Goal: Information Seeking & Learning: Learn about a topic

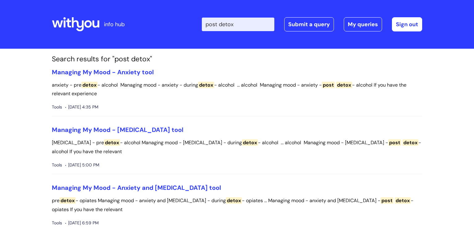
click at [243, 19] on input "post detox" at bounding box center [238, 25] width 73 height 14
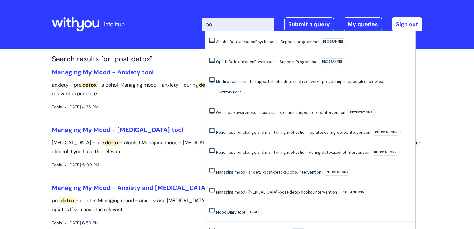
type input "p"
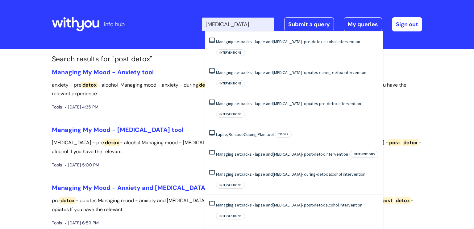
type input "[MEDICAL_DATA]"
click button "Search" at bounding box center [0, 0] width 0 height 0
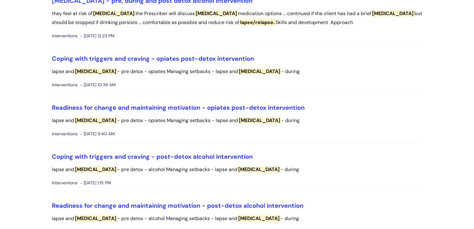
scroll to position [846, 0]
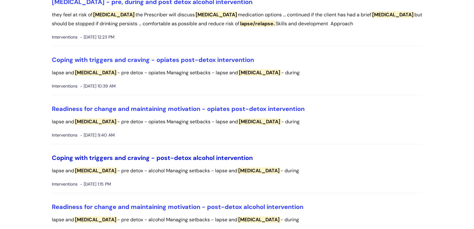
click at [135, 161] on link "Coping with triggers and craving - post-detox alcohol intervention" at bounding box center [152, 158] width 201 height 8
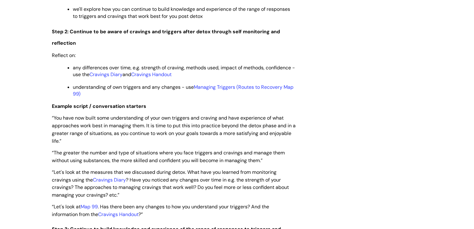
scroll to position [889, 0]
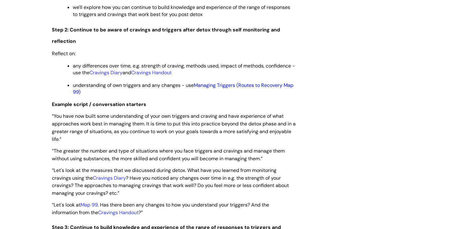
click at [223, 94] on link "Managing Triggers (Routes to Recovery Map 99)" at bounding box center [183, 88] width 221 height 13
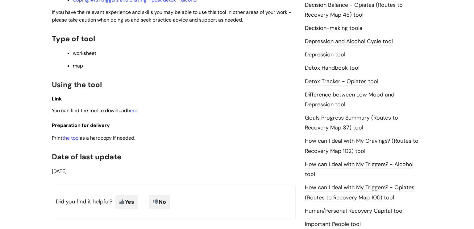
scroll to position [334, 0]
click at [136, 113] on link "here" at bounding box center [132, 110] width 10 height 6
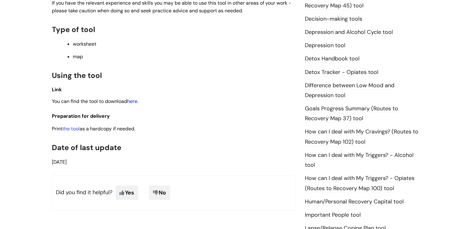
scroll to position [343, 0]
click at [72, 131] on link "the tool" at bounding box center [70, 128] width 17 height 6
click at [134, 104] on link "here" at bounding box center [132, 101] width 10 height 6
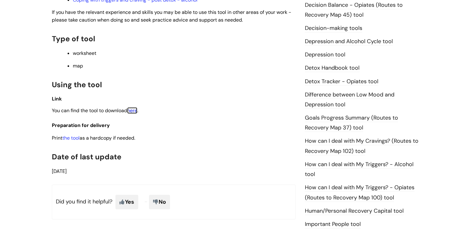
scroll to position [335, 0]
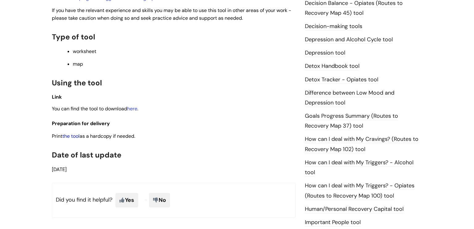
click at [77, 139] on link "the tool" at bounding box center [70, 136] width 17 height 6
